Goal: Task Accomplishment & Management: Complete application form

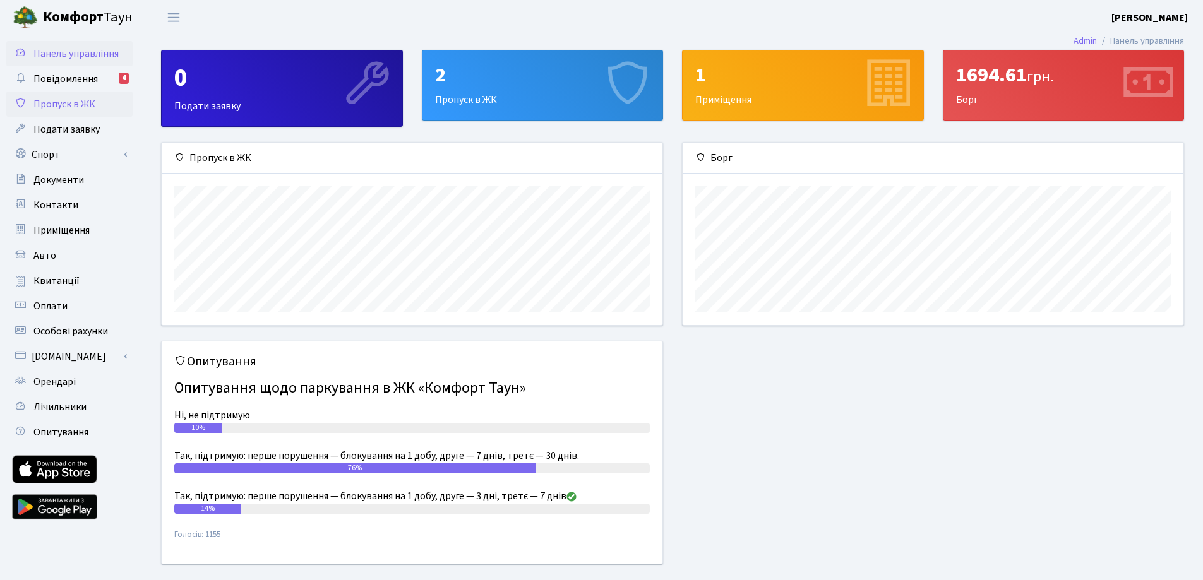
scroll to position [182, 501]
click at [69, 103] on span "Пропуск в ЖК" at bounding box center [64, 104] width 62 height 14
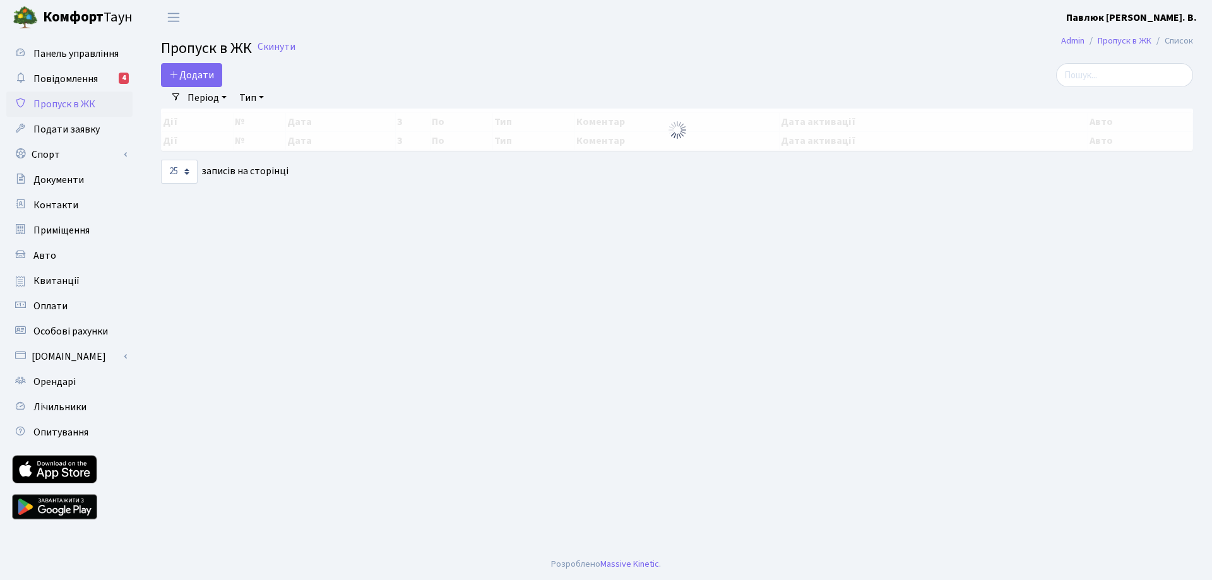
select select "25"
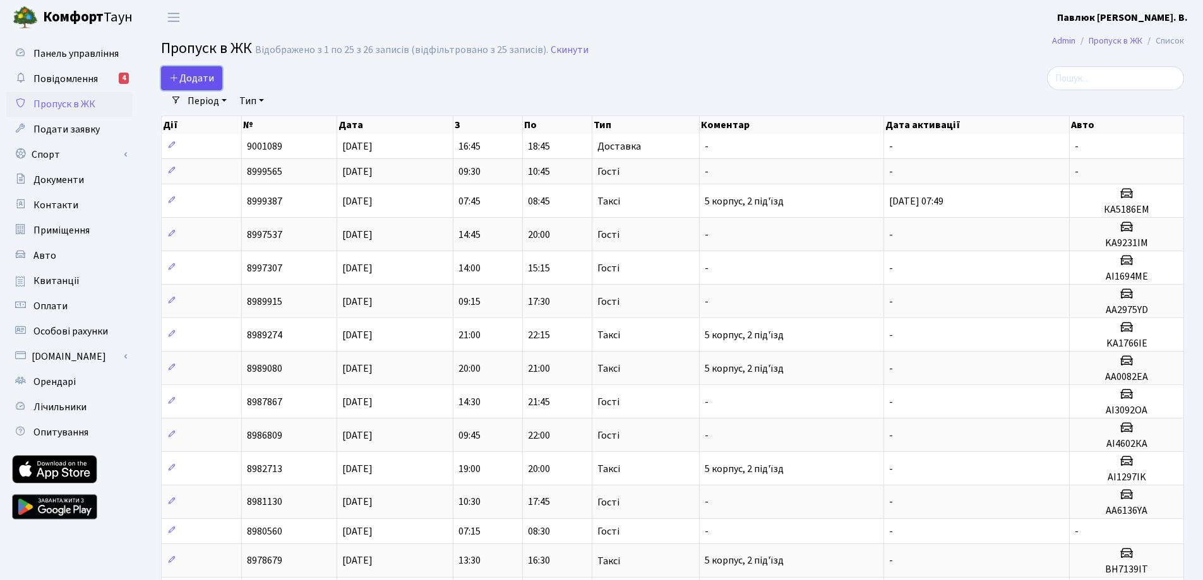
click at [205, 79] on span "Додати" at bounding box center [191, 78] width 45 height 14
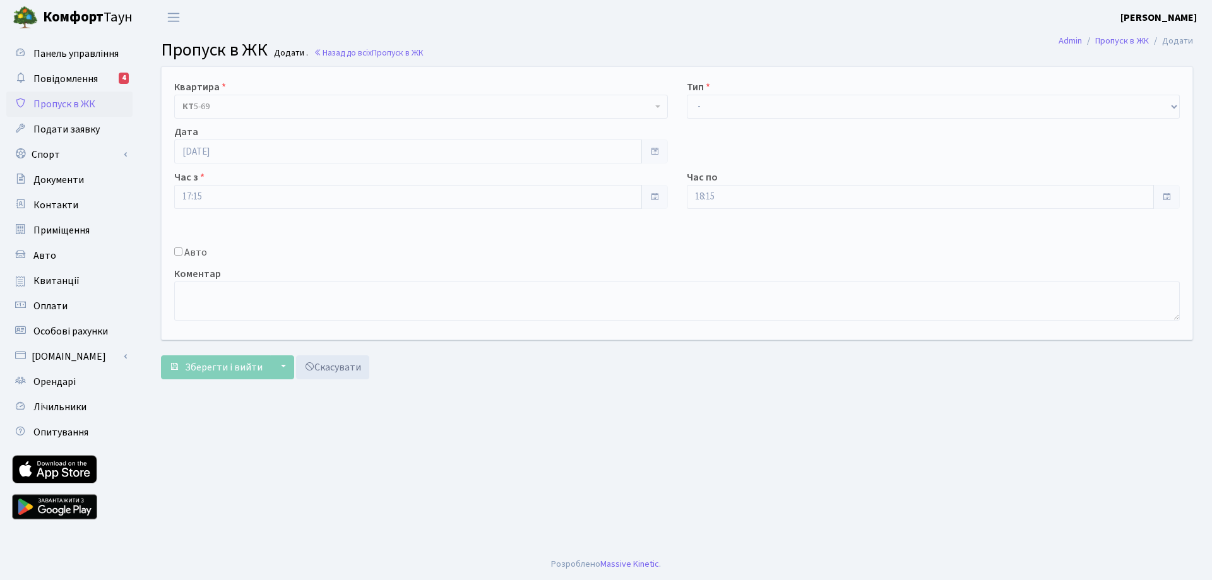
click at [676, 105] on div "Квартира <b>КТ</b>&nbsp;&nbsp;&nbsp;&nbsp;5-69 КТ 5-69" at bounding box center [421, 99] width 513 height 39
click at [196, 249] on label "Авто" at bounding box center [195, 252] width 23 height 15
click at [182, 249] on input "Авто" at bounding box center [178, 251] width 8 height 8
checkbox input "true"
click at [724, 107] on select "- Доставка Таксі Гості Сервіс" at bounding box center [934, 107] width 494 height 24
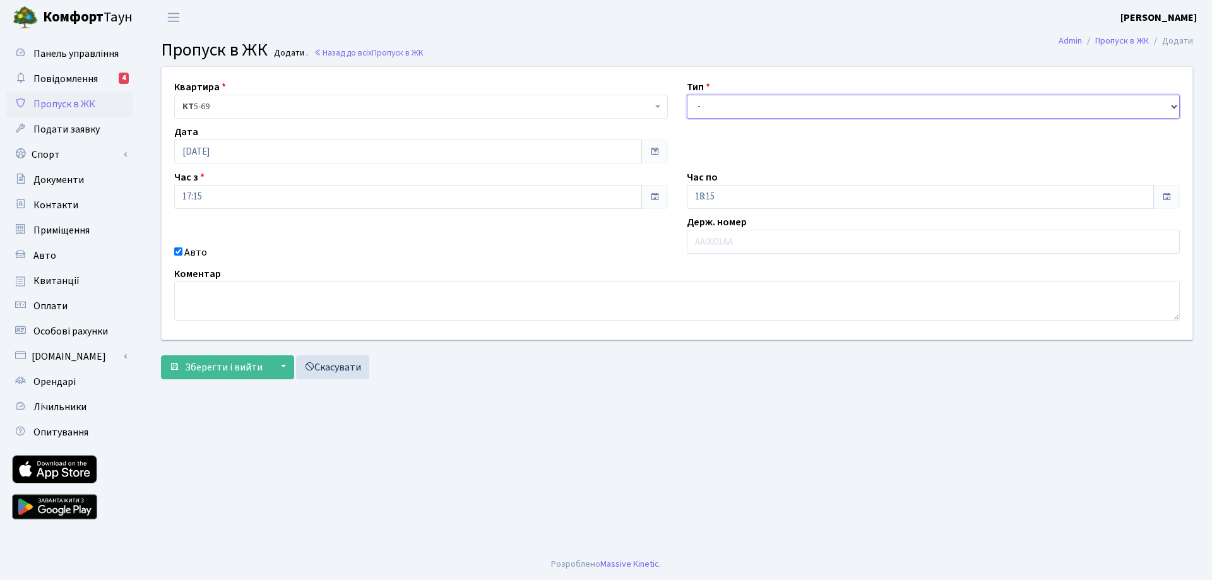
select select "1"
click at [687, 95] on select "- Доставка Таксі Гості Сервіс" at bounding box center [934, 107] width 494 height 24
click at [733, 261] on div "Квартира <b>КТ</b>&nbsp;&nbsp;&nbsp;&nbsp;5-69 КТ 5-69 Тип - Доставка Таксі Гос…" at bounding box center [677, 203] width 1050 height 273
click at [202, 295] on textarea at bounding box center [677, 301] width 1006 height 39
click at [372, 246] on div "Авто" at bounding box center [421, 252] width 513 height 15
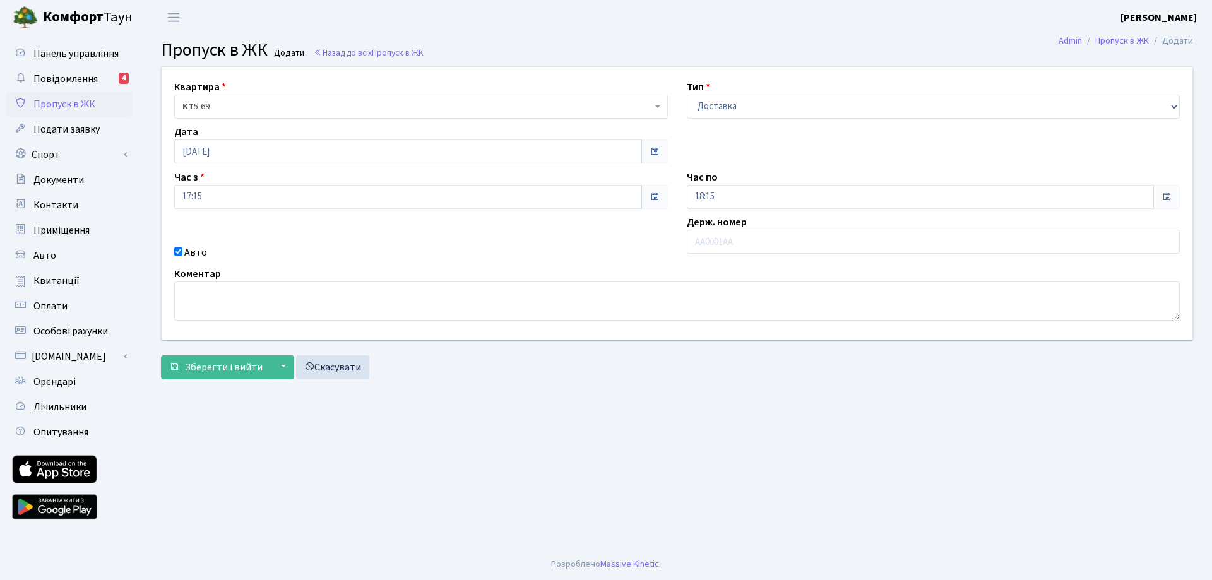
click at [194, 253] on label "Авто" at bounding box center [195, 252] width 23 height 15
click at [182, 253] on input "Авто" at bounding box center [178, 251] width 8 height 8
click at [194, 253] on label "Авто" at bounding box center [195, 252] width 23 height 15
click at [182, 253] on input "Авто" at bounding box center [178, 251] width 8 height 8
checkbox input "true"
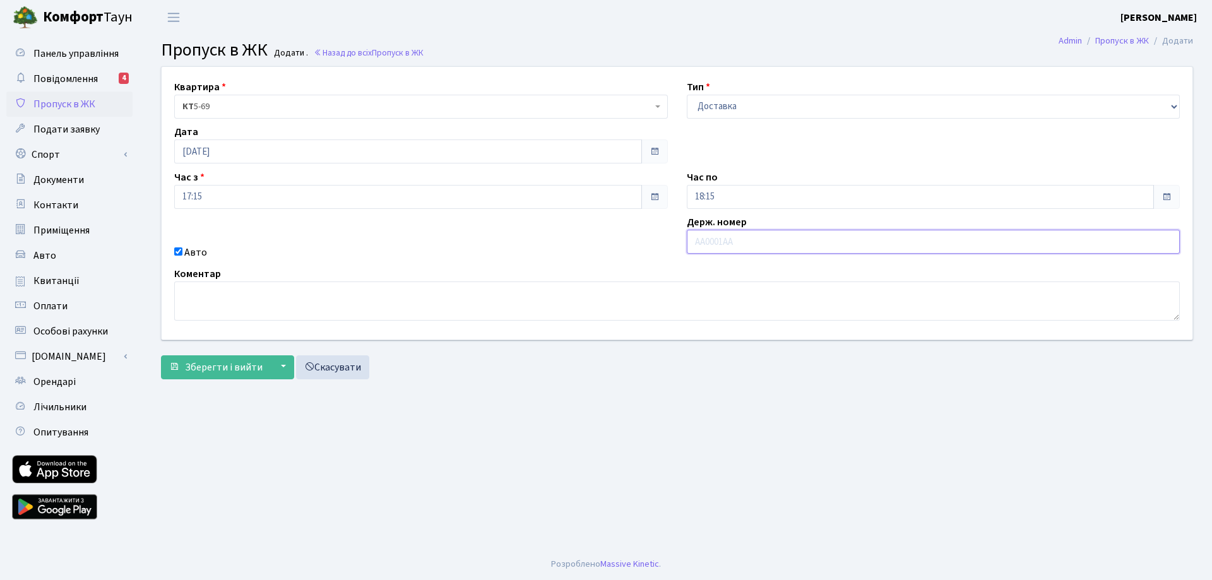
click at [728, 240] on input "text" at bounding box center [934, 242] width 494 height 24
type input "BX1626HO"
click at [232, 364] on span "Зберегти і вийти" at bounding box center [224, 367] width 78 height 14
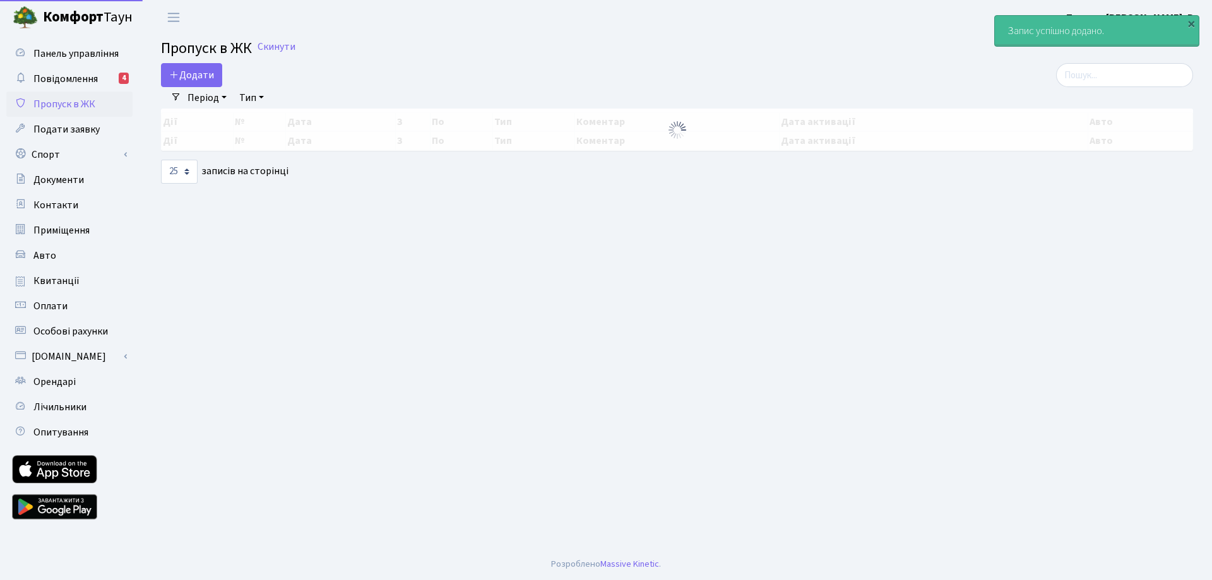
select select "25"
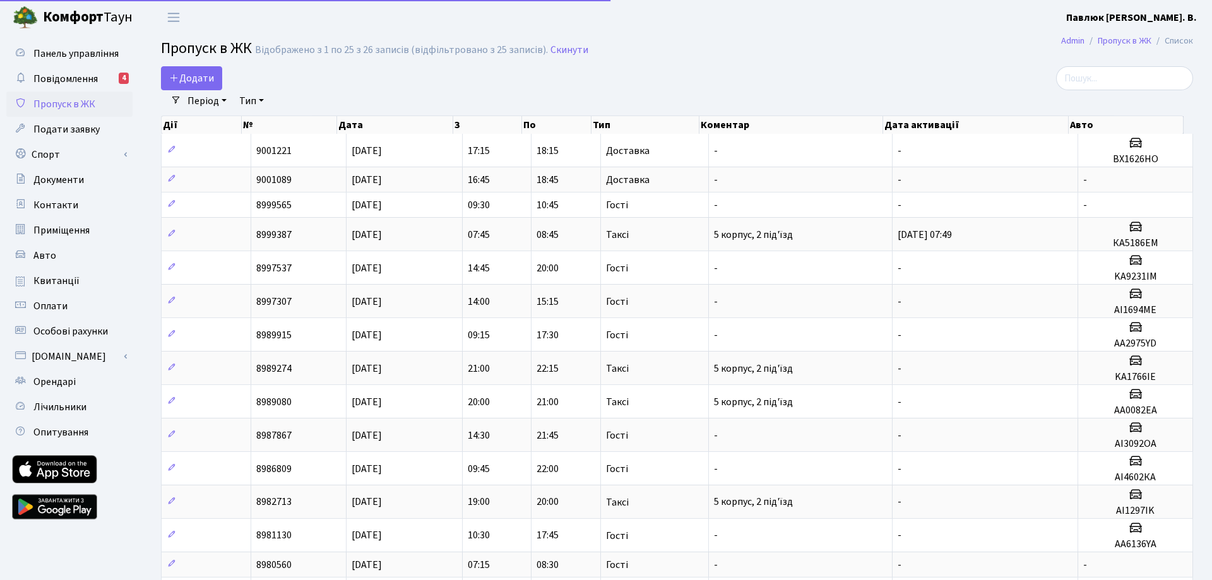
select select "25"
